Goal: Task Accomplishment & Management: Manage account settings

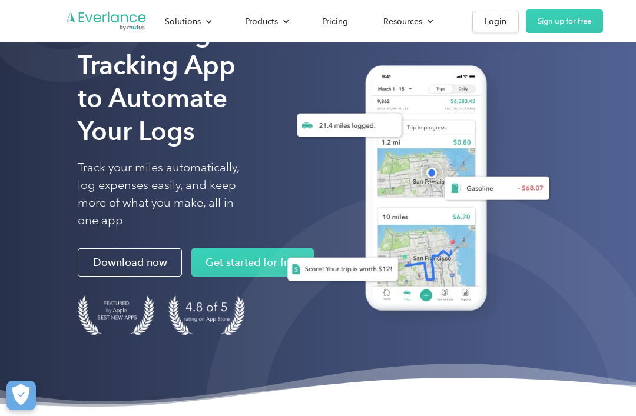
click at [491, 24] on div "Login" at bounding box center [495, 21] width 22 height 15
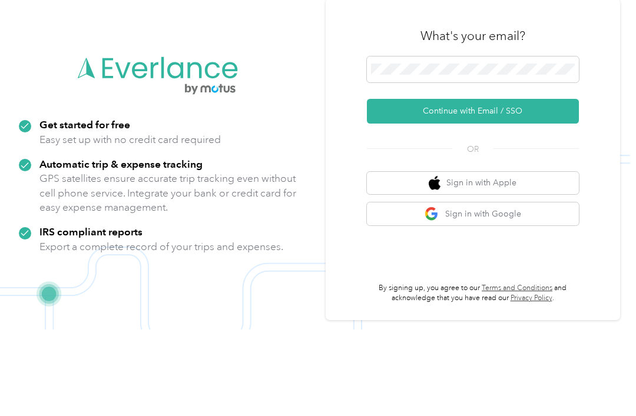
scroll to position [75, 0]
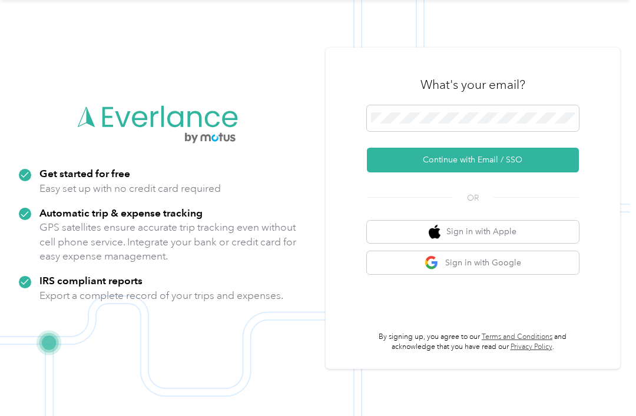
click at [543, 148] on button "Continue with Email / SSO" at bounding box center [473, 160] width 212 height 25
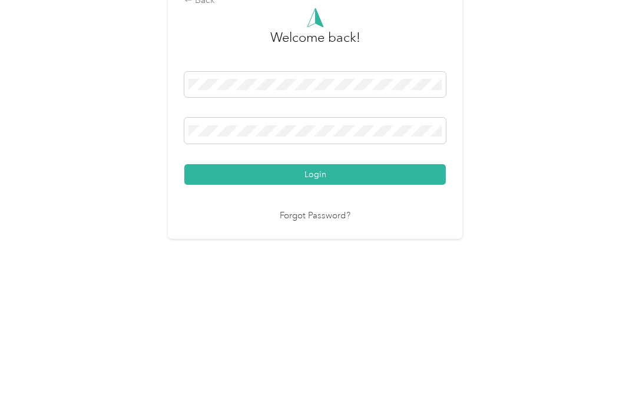
click at [318, 272] on button "Login" at bounding box center [314, 282] width 261 height 21
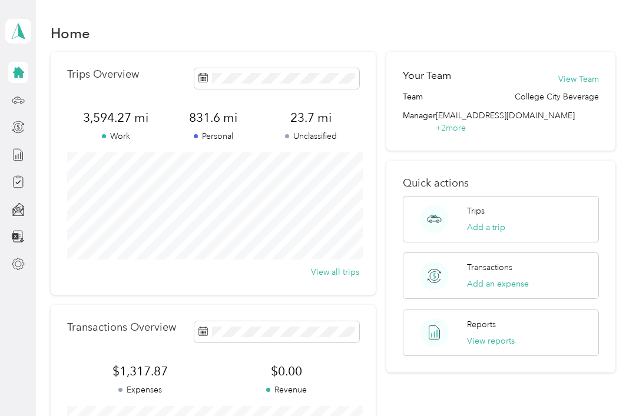
click at [10, 254] on div at bounding box center [18, 264] width 20 height 21
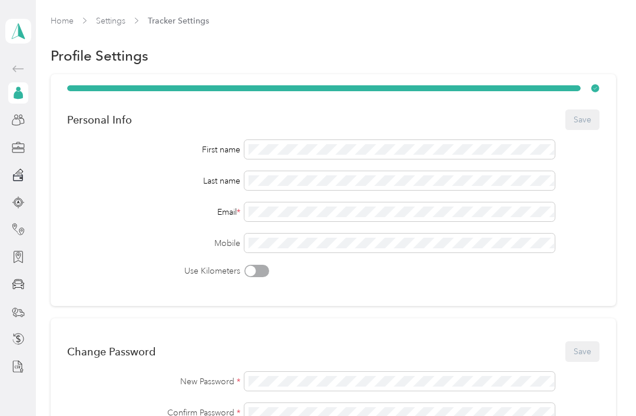
click at [19, 31] on polygon at bounding box center [21, 30] width 6 height 15
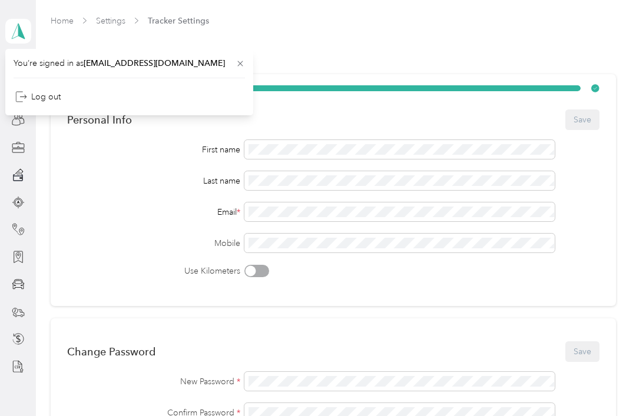
click at [22, 138] on div at bounding box center [18, 147] width 20 height 21
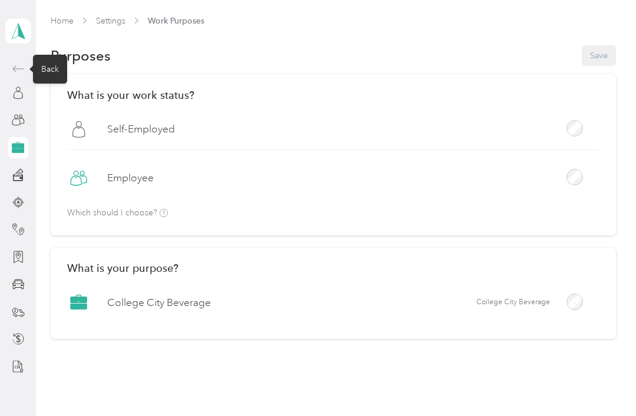
click at [9, 65] on span at bounding box center [18, 69] width 20 height 14
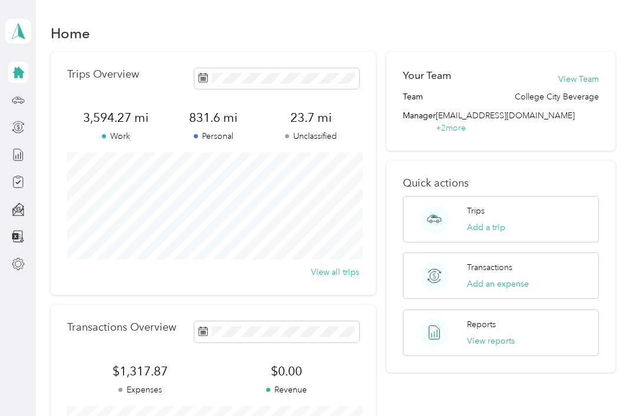
click at [21, 268] on icon at bounding box center [18, 264] width 13 height 13
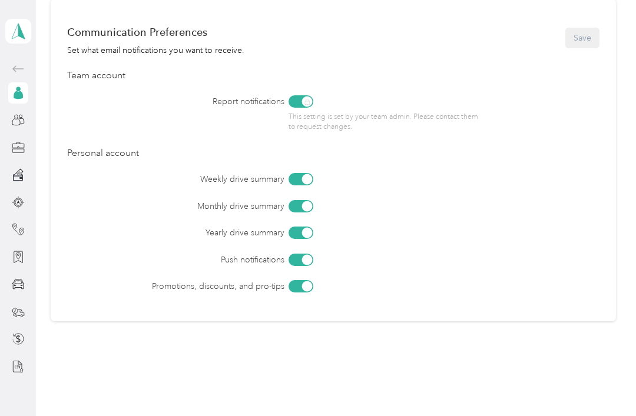
scroll to position [495, 0]
click at [42, 175] on div "Direct deposit" at bounding box center [63, 175] width 69 height 29
click at [16, 178] on icon at bounding box center [18, 174] width 13 height 13
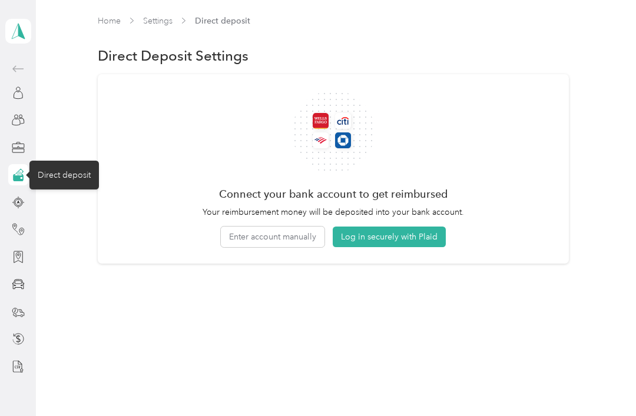
click at [411, 232] on button "Log in securely with Plaid" at bounding box center [388, 237] width 113 height 21
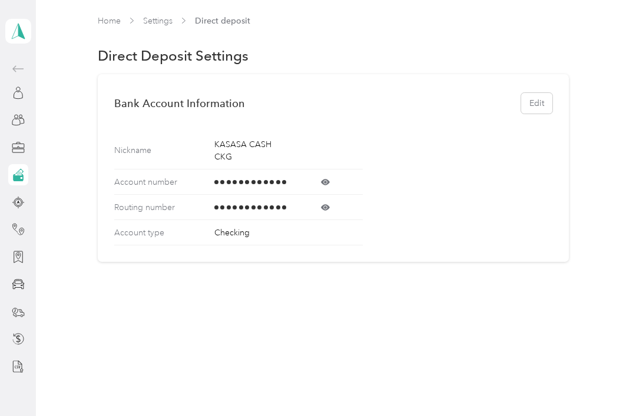
click at [566, 1] on div "Home Settings Direct deposit Direct Deposit Settings Bank Account Information E…" at bounding box center [333, 163] width 594 height 326
click at [324, 185] on icon at bounding box center [325, 182] width 9 height 9
click at [331, 181] on span at bounding box center [325, 182] width 74 height 9
click at [327, 204] on icon at bounding box center [325, 207] width 9 height 9
click at [330, 206] on icon at bounding box center [325, 207] width 9 height 9
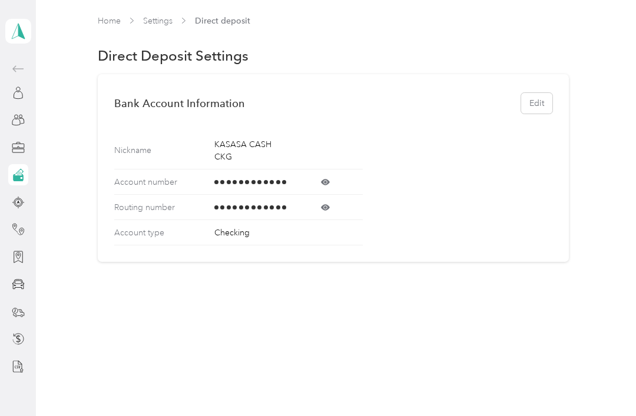
click at [330, 183] on icon at bounding box center [325, 182] width 9 height 6
click at [332, 181] on span at bounding box center [325, 182] width 74 height 9
click at [327, 207] on icon at bounding box center [325, 207] width 3 height 3
click at [326, 207] on icon at bounding box center [325, 207] width 9 height 9
